Goal: Transaction & Acquisition: Purchase product/service

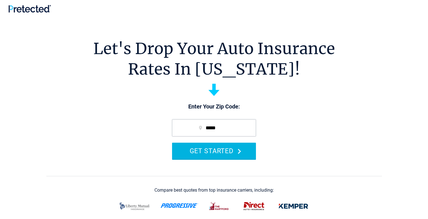
click at [214, 150] on button "GET STARTED" at bounding box center [214, 150] width 84 height 16
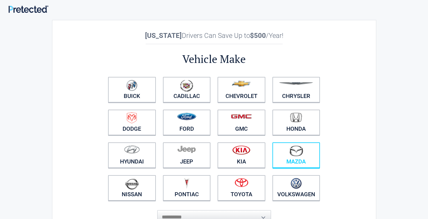
click at [296, 155] on img at bounding box center [296, 150] width 14 height 11
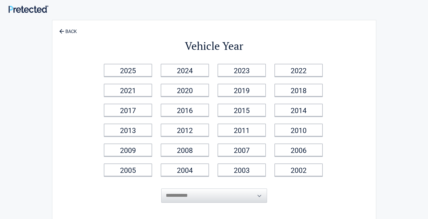
scroll to position [26, 0]
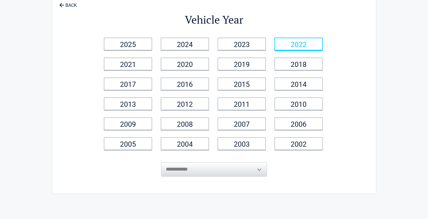
click at [298, 44] on link "2022" at bounding box center [298, 44] width 48 height 13
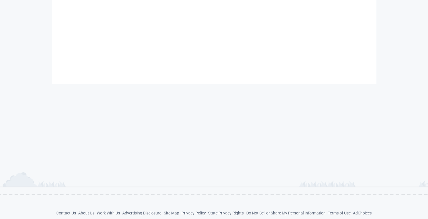
scroll to position [158, 0]
